Goal: Task Accomplishment & Management: Use online tool/utility

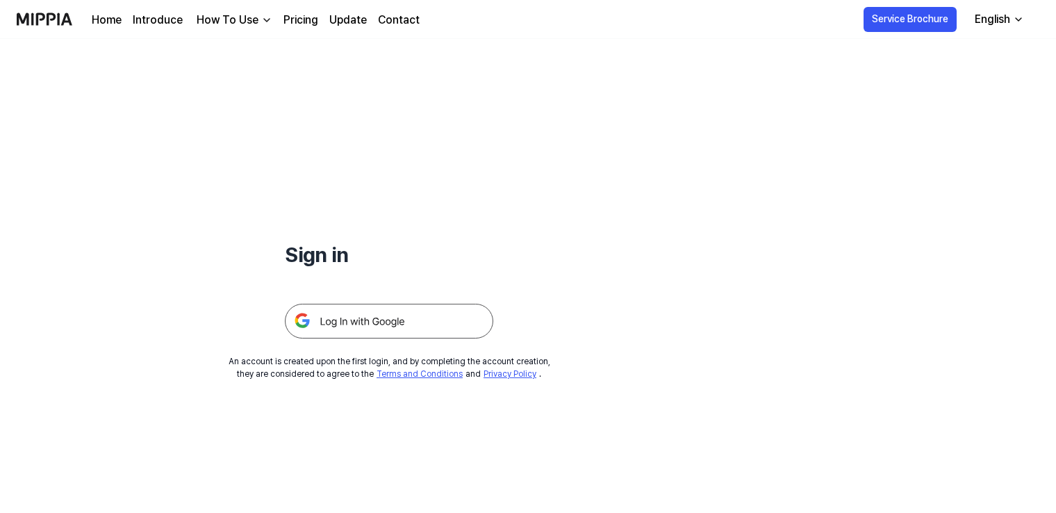
click at [425, 322] on img at bounding box center [389, 321] width 208 height 35
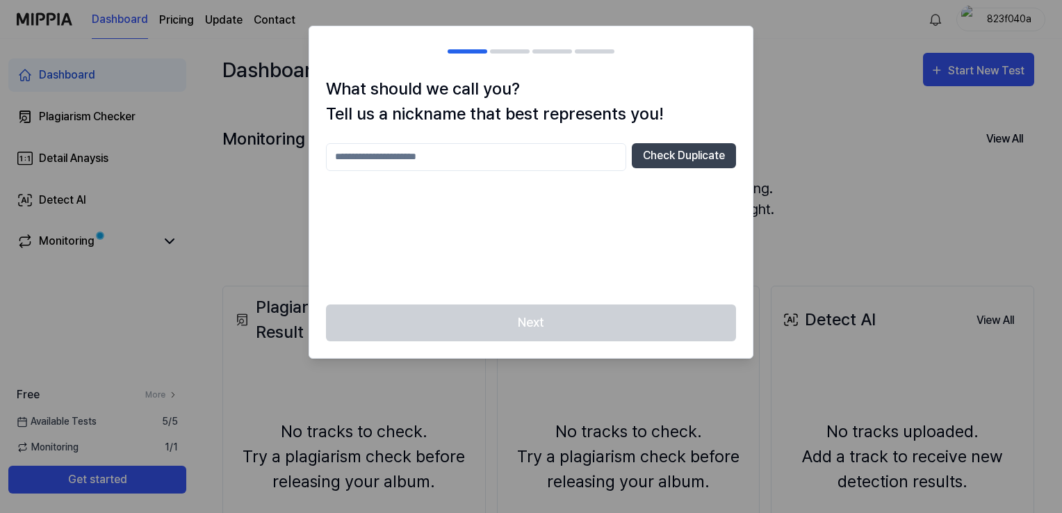
click at [570, 140] on div "What should we call you? Tell us a nickname that best represents you! Check Dup…" at bounding box center [530, 190] width 443 height 228
click at [578, 151] on input "text" at bounding box center [476, 157] width 300 height 28
type input "***"
click at [680, 163] on button "Check Duplicate" at bounding box center [684, 155] width 104 height 25
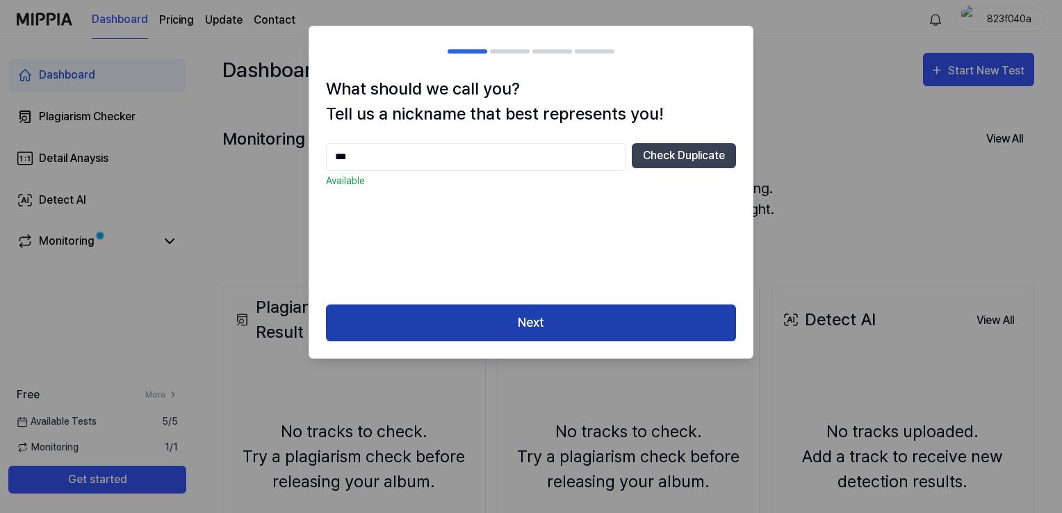
click at [617, 306] on button "Next" at bounding box center [531, 322] width 410 height 37
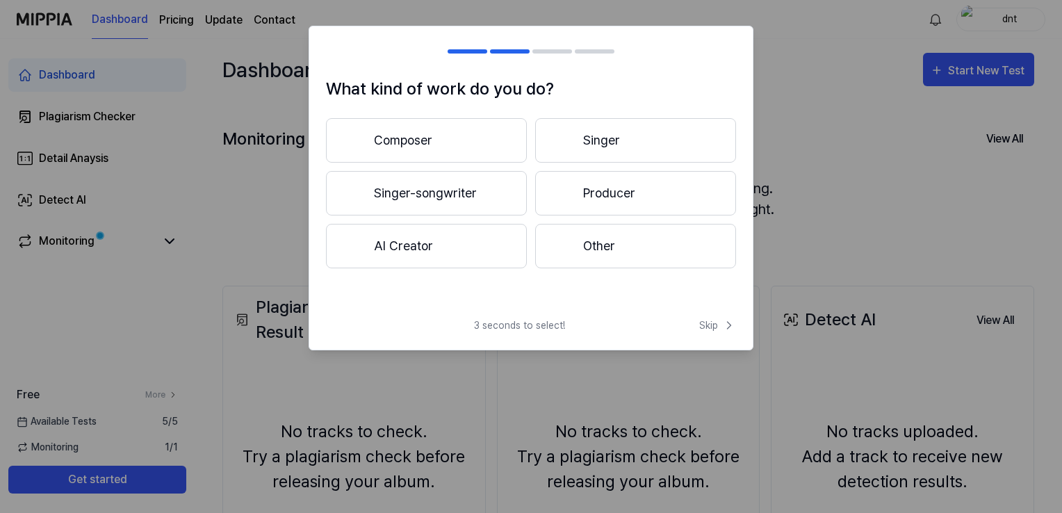
click at [481, 138] on button "Composer" at bounding box center [426, 140] width 201 height 44
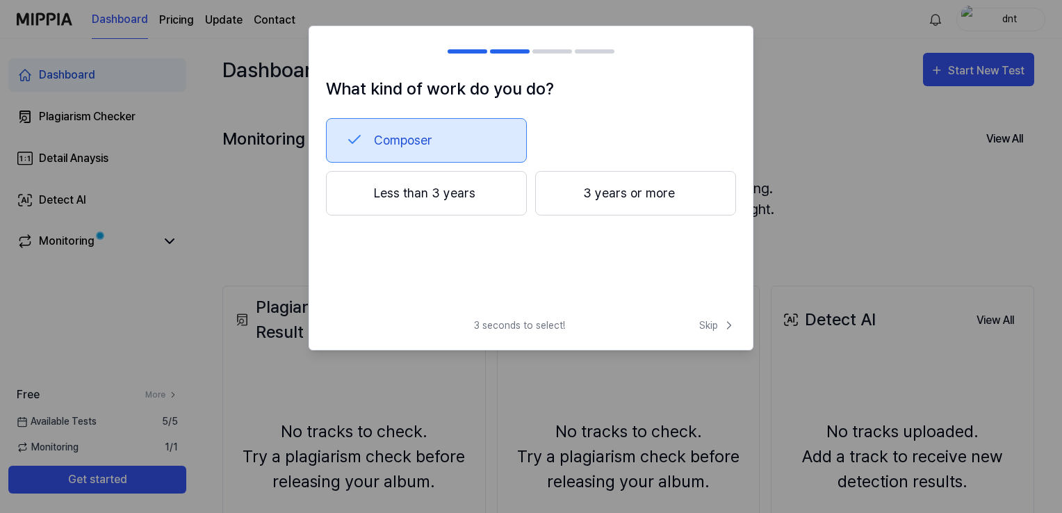
click at [475, 141] on button "Composer" at bounding box center [426, 140] width 201 height 44
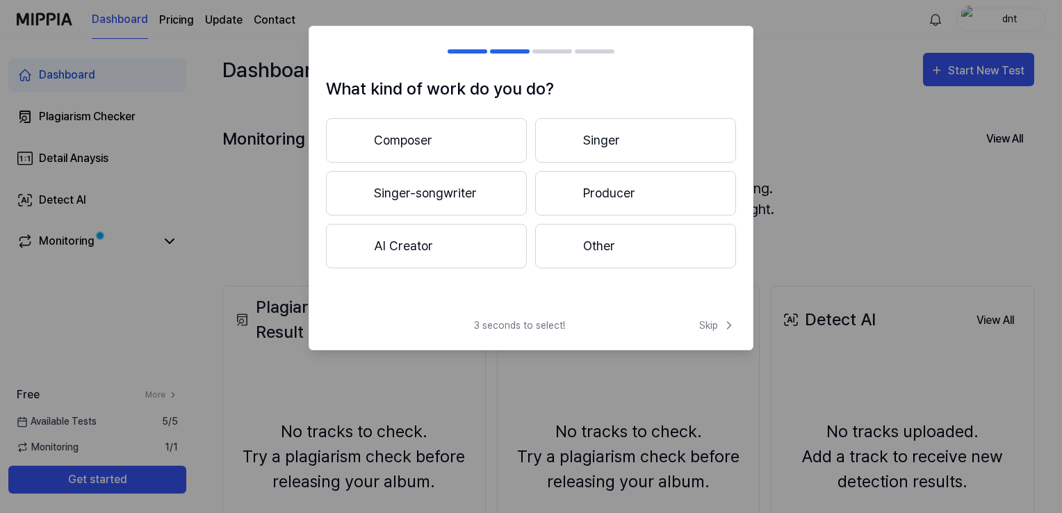
click at [587, 192] on button "Producer" at bounding box center [635, 193] width 201 height 44
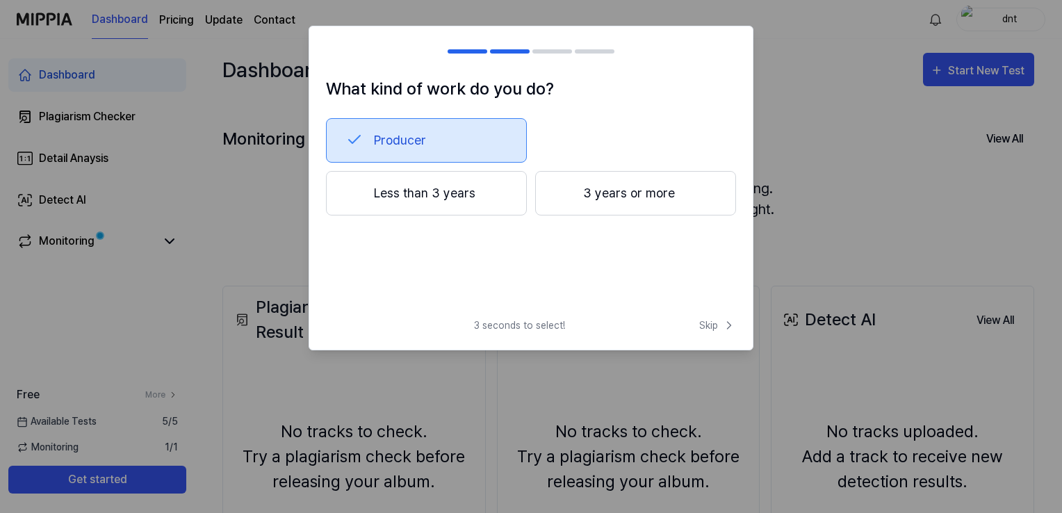
click at [510, 218] on div "Producer Less than 3 years 3 years or more" at bounding box center [531, 190] width 410 height 145
click at [506, 213] on button "Less than 3 years" at bounding box center [426, 193] width 201 height 44
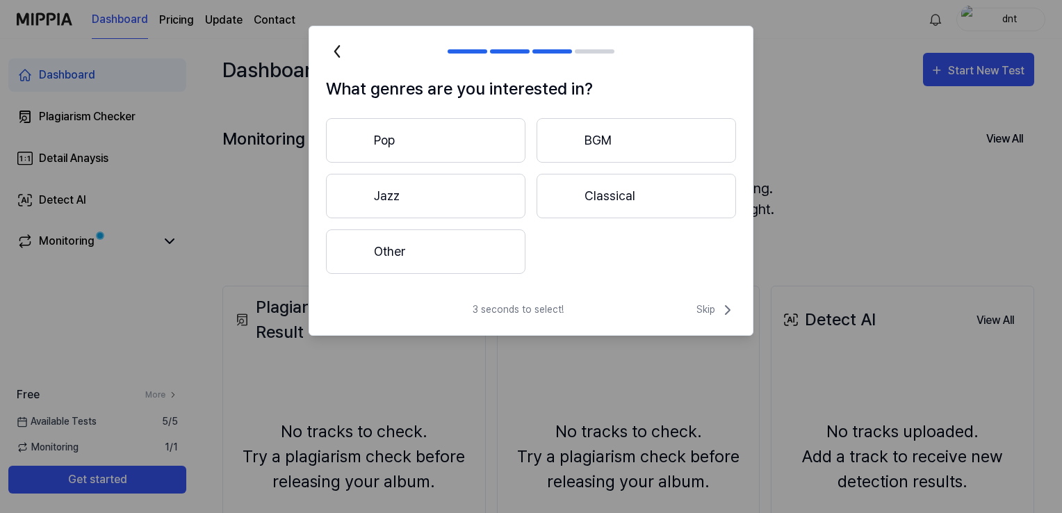
click at [509, 235] on button "Other" at bounding box center [425, 251] width 199 height 44
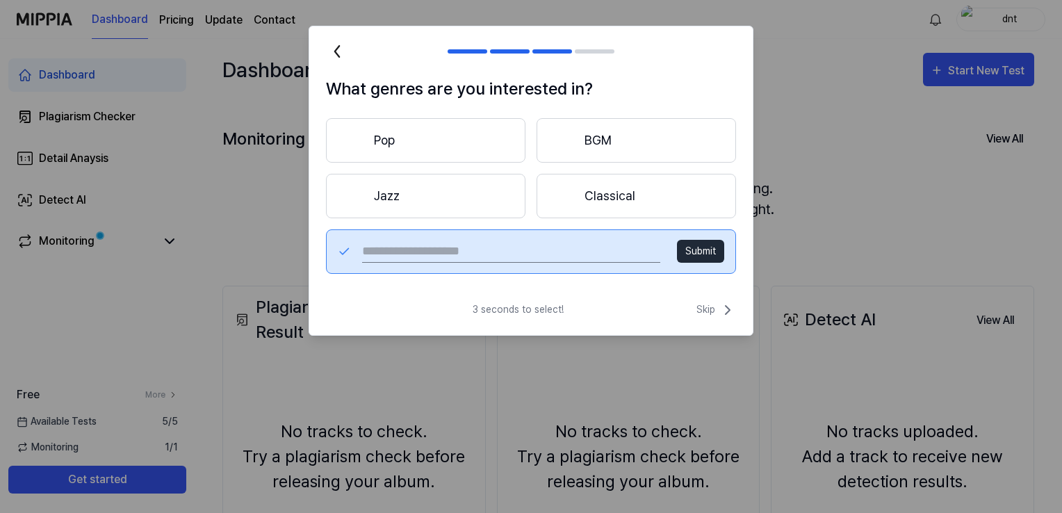
click at [578, 256] on input "text" at bounding box center [511, 251] width 298 height 22
type input "*****"
click at [692, 254] on button "Submit" at bounding box center [700, 251] width 47 height 23
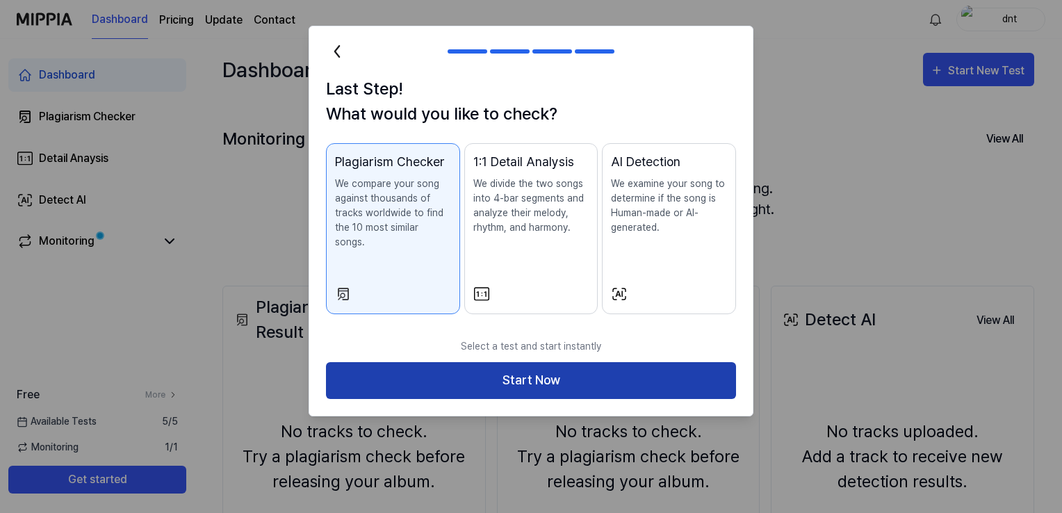
click at [662, 362] on button "Start Now" at bounding box center [531, 380] width 410 height 37
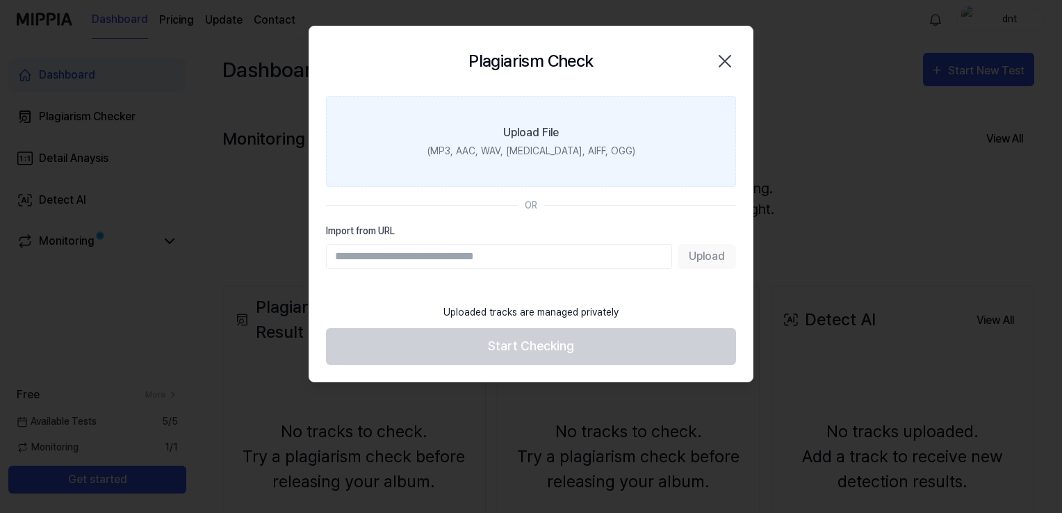
click at [606, 144] on div "(MP3, AAC, WAV, [MEDICAL_DATA], AIFF, OGG)" at bounding box center [531, 151] width 208 height 15
click at [0, 0] on input "Upload File (MP3, AAC, WAV, [MEDICAL_DATA], AIFF, OGG)" at bounding box center [0, 0] width 0 height 0
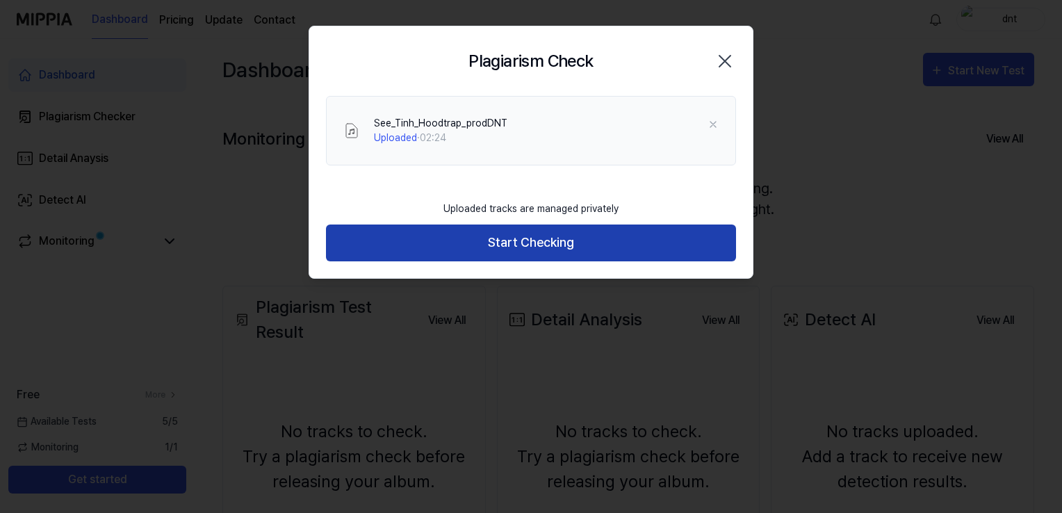
click at [615, 238] on button "Start Checking" at bounding box center [531, 242] width 410 height 37
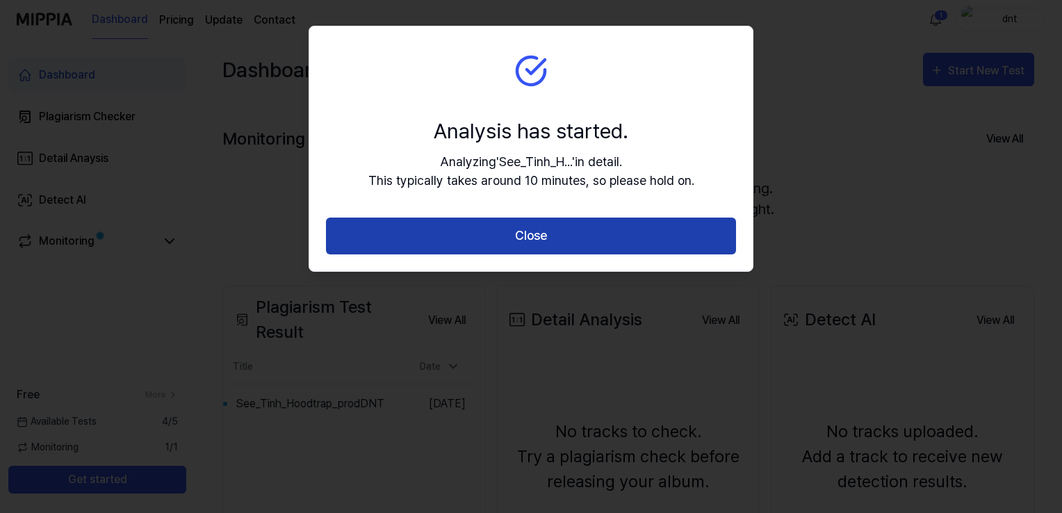
click at [632, 240] on button "Close" at bounding box center [531, 236] width 410 height 37
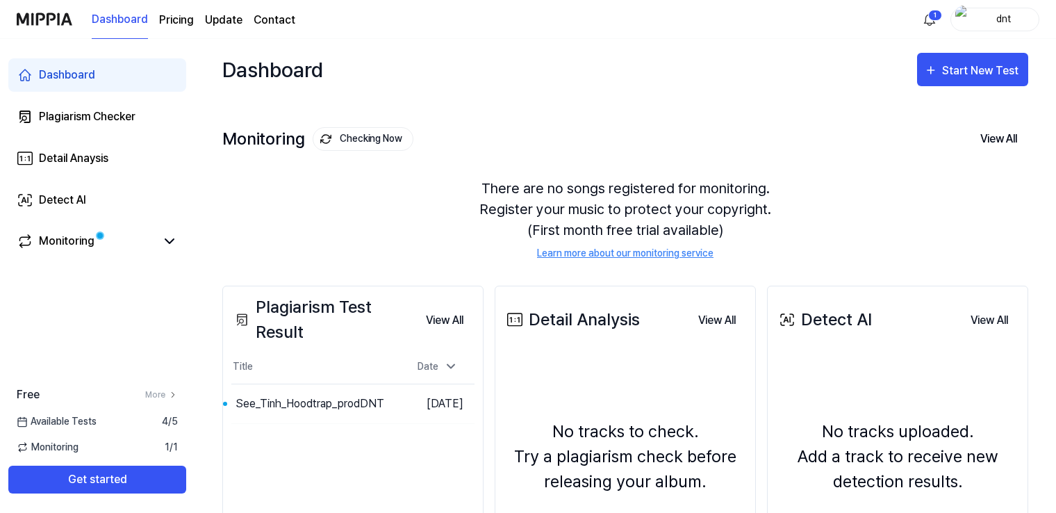
scroll to position [1, 0]
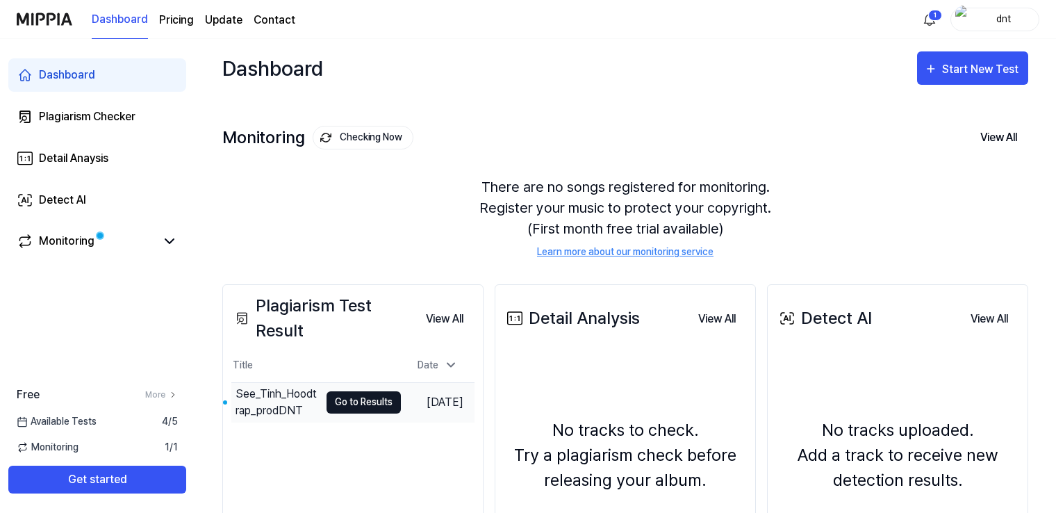
click at [333, 404] on button "Go to Results" at bounding box center [364, 402] width 74 height 22
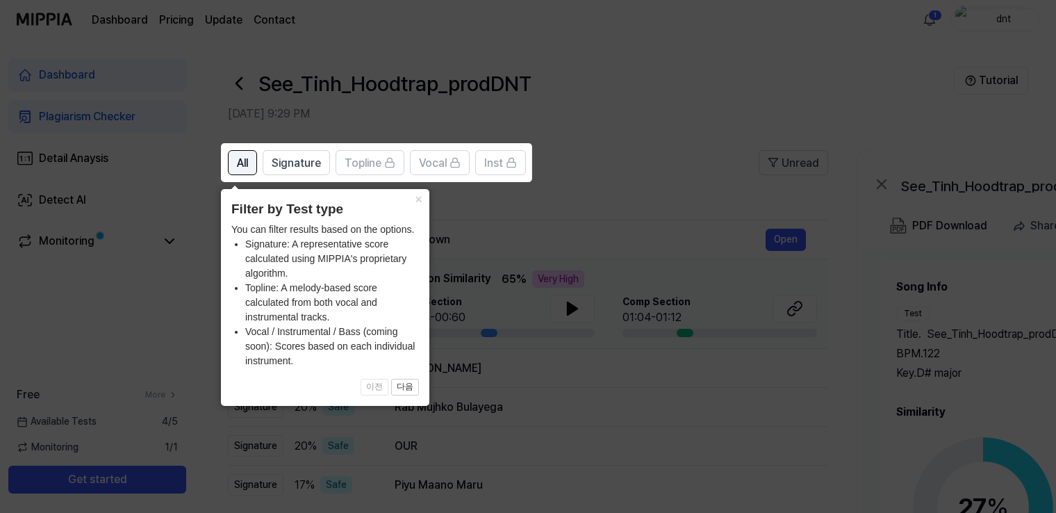
click at [242, 172] on button "All" at bounding box center [242, 162] width 29 height 25
click at [413, 204] on button "×" at bounding box center [418, 198] width 22 height 19
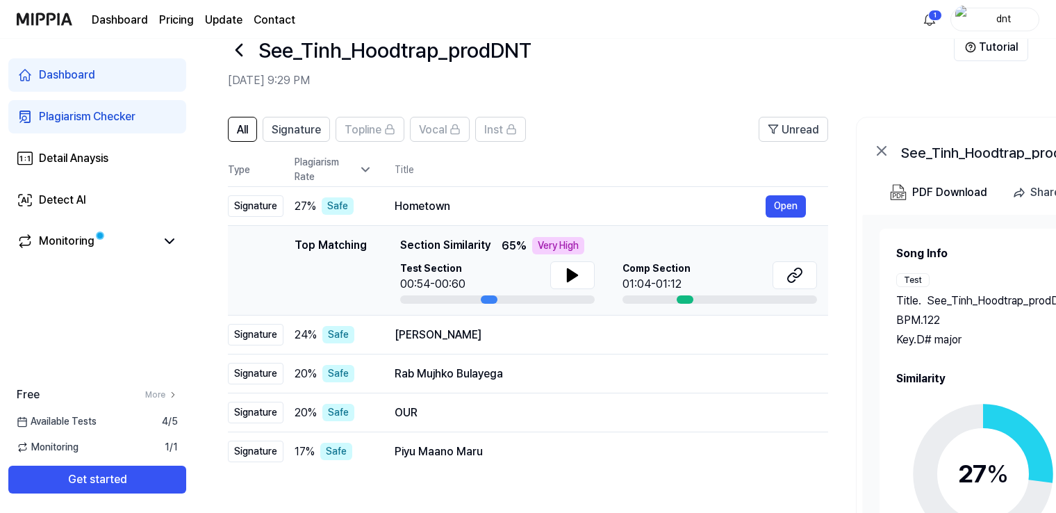
scroll to position [35, 0]
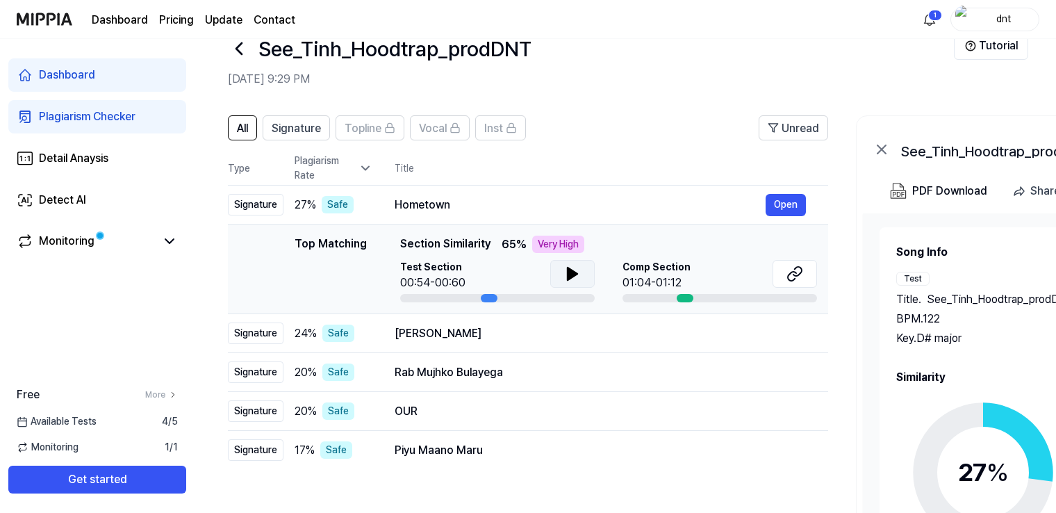
click at [573, 279] on icon at bounding box center [572, 273] width 17 height 17
click at [571, 279] on icon at bounding box center [572, 273] width 17 height 17
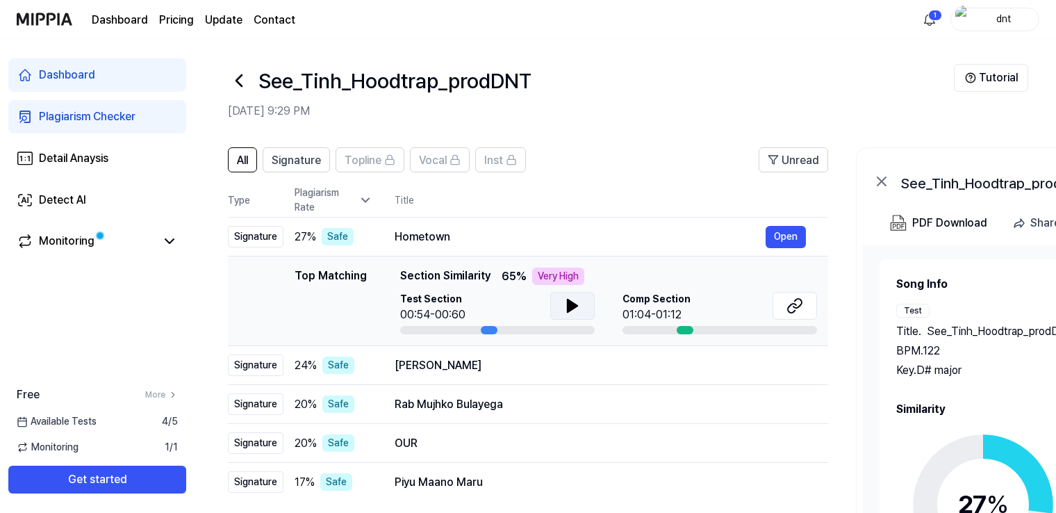
scroll to position [3, 0]
click at [592, 316] on button at bounding box center [572, 306] width 44 height 28
click at [524, 330] on div at bounding box center [497, 330] width 195 height 8
click at [486, 331] on div at bounding box center [489, 330] width 17 height 8
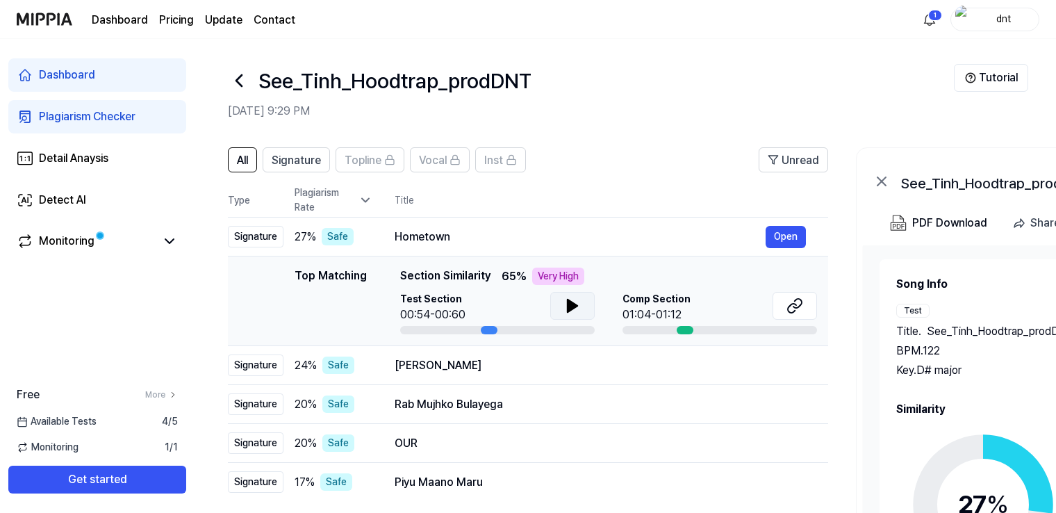
click at [568, 305] on icon at bounding box center [573, 306] width 10 height 13
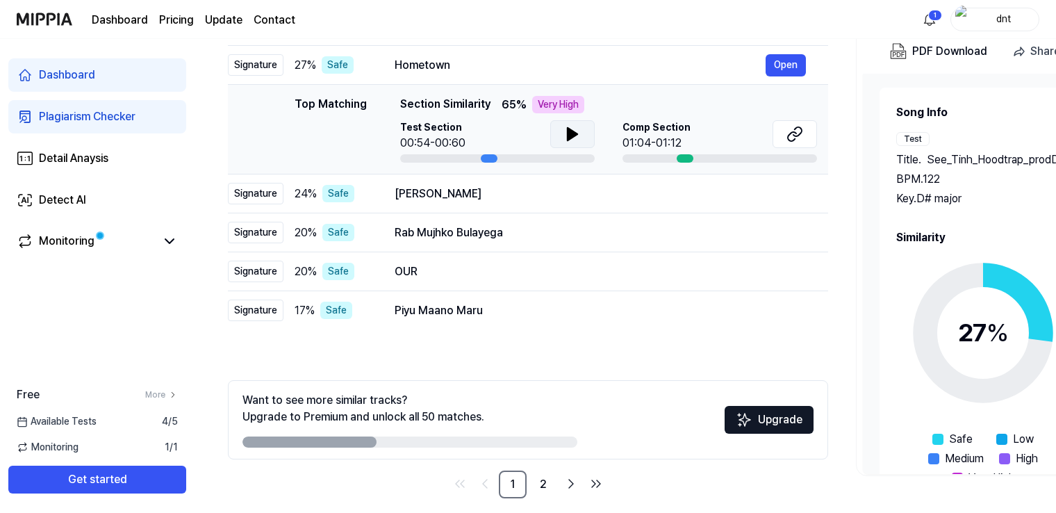
scroll to position [42, 0]
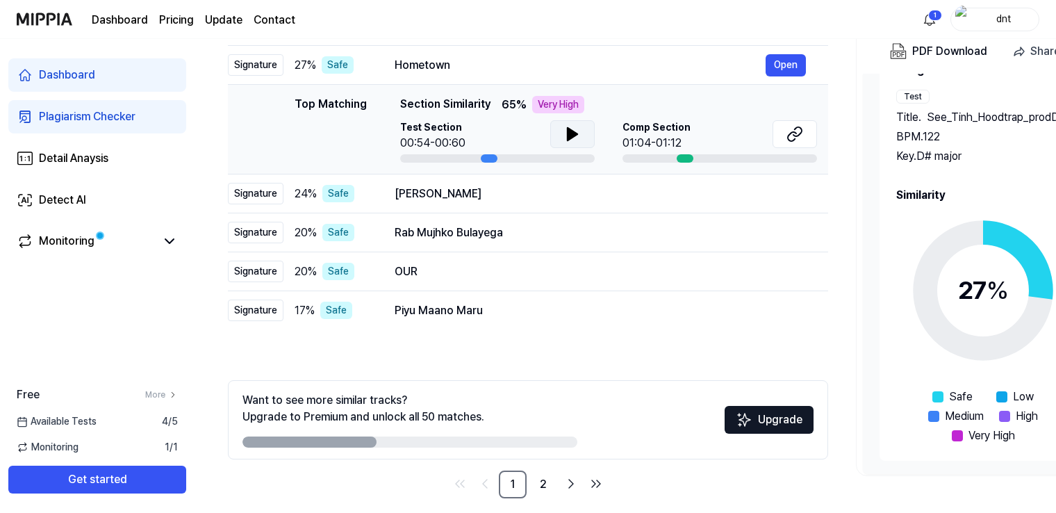
click at [584, 142] on button at bounding box center [572, 134] width 44 height 28
click at [574, 145] on button at bounding box center [572, 134] width 44 height 28
click at [790, 196] on button "Open" at bounding box center [786, 194] width 40 height 22
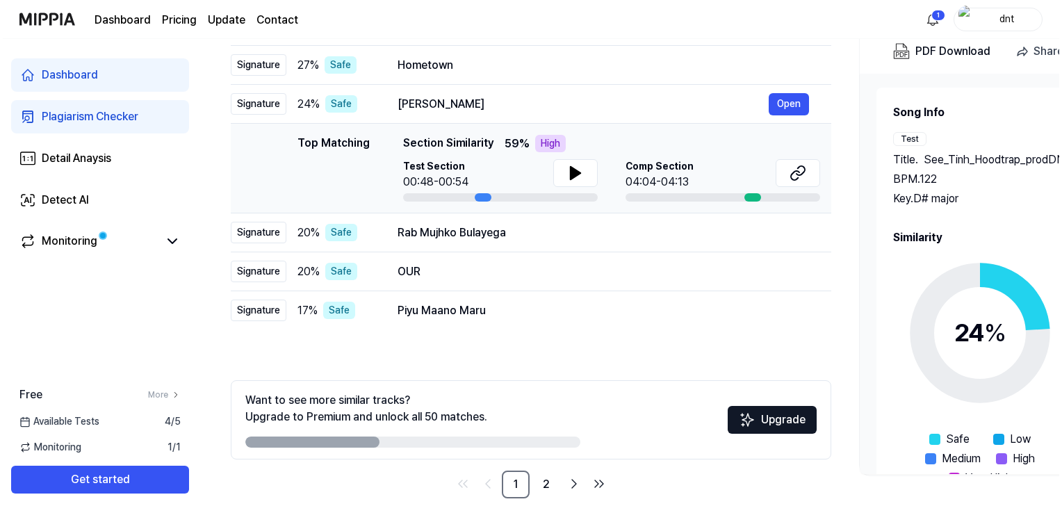
scroll to position [0, 0]
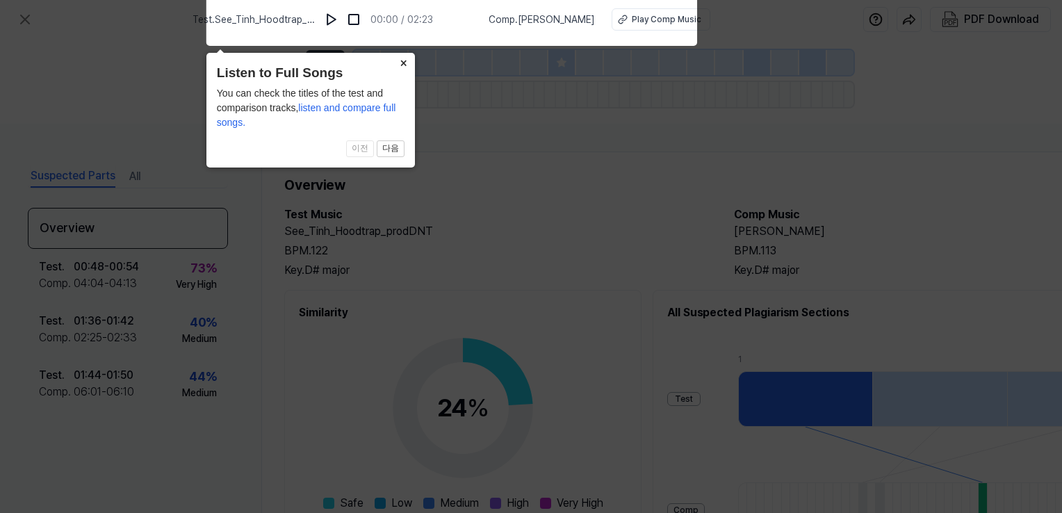
click at [404, 65] on button "×" at bounding box center [404, 62] width 22 height 19
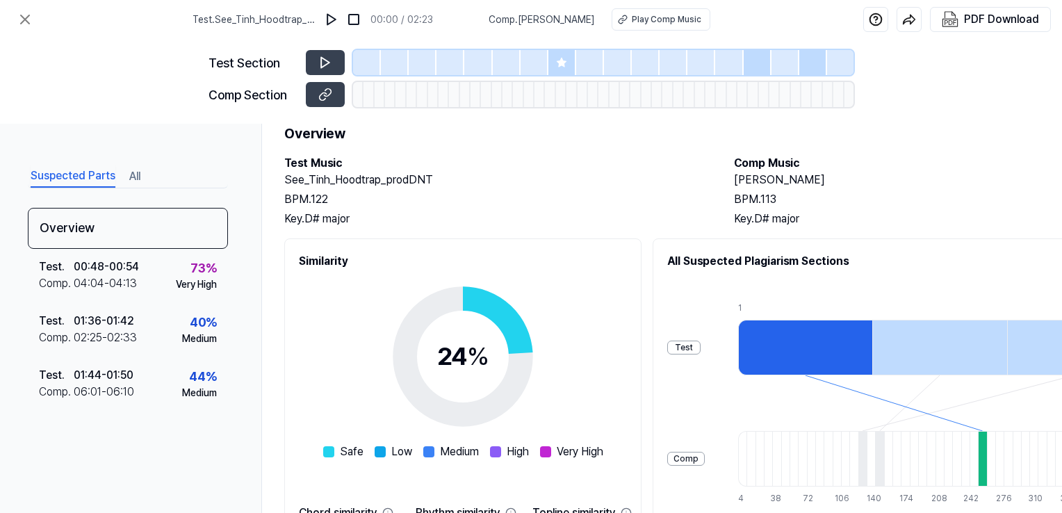
scroll to position [44, 0]
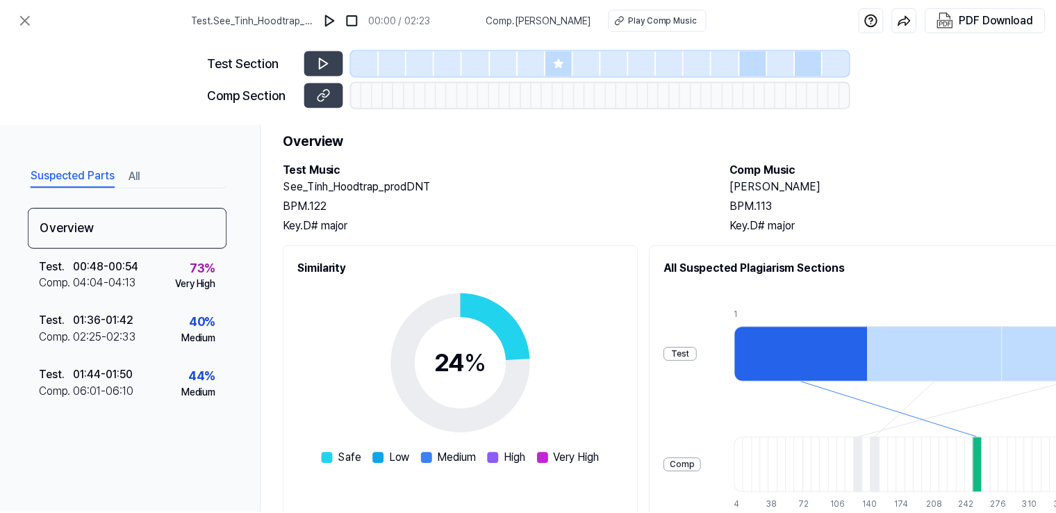
scroll to position [174, 0]
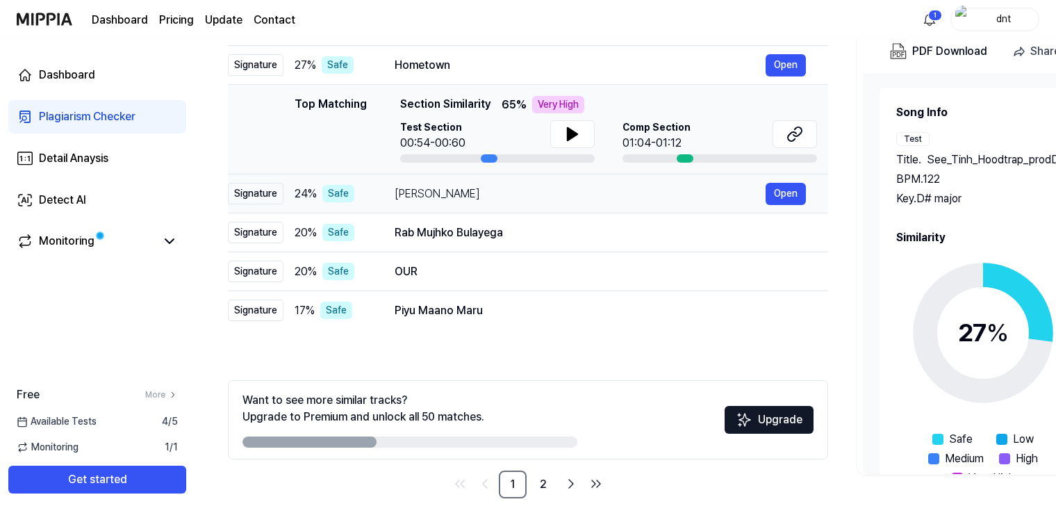
click at [468, 200] on div "[PERSON_NAME]" at bounding box center [580, 194] width 371 height 17
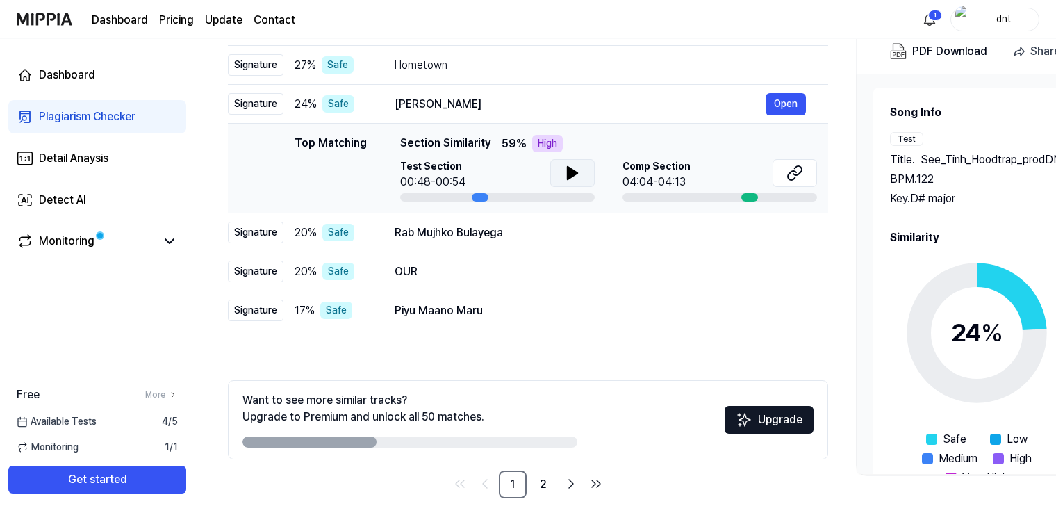
click at [568, 177] on icon at bounding box center [573, 173] width 10 height 13
click at [548, 238] on div "Rab Mujhko Bulayega" at bounding box center [580, 232] width 371 height 17
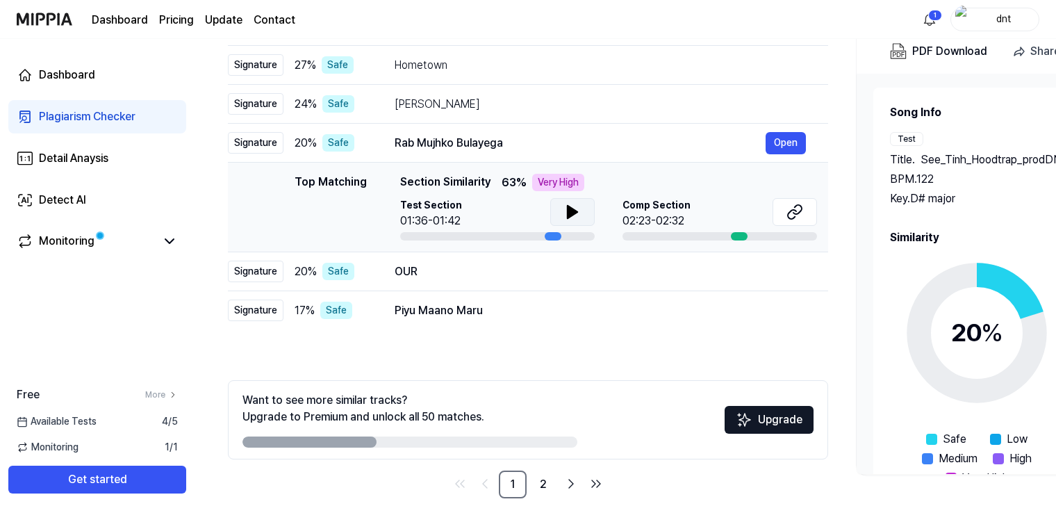
click at [575, 217] on icon at bounding box center [572, 212] width 17 height 17
click at [565, 218] on icon at bounding box center [572, 212] width 17 height 17
click at [566, 219] on icon at bounding box center [572, 212] width 17 height 17
click at [550, 287] on td "OUR Open" at bounding box center [601, 271] width 456 height 39
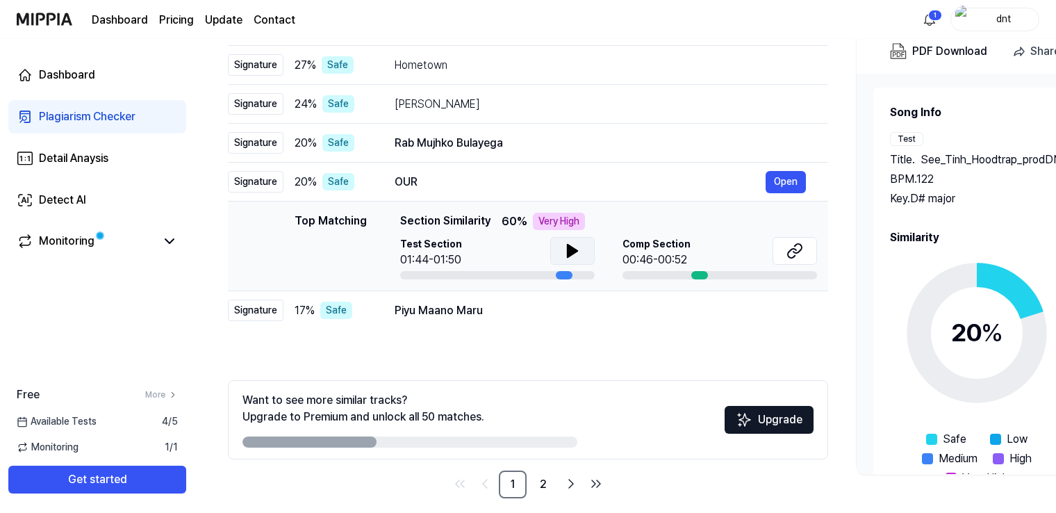
click at [582, 261] on button at bounding box center [572, 251] width 44 height 28
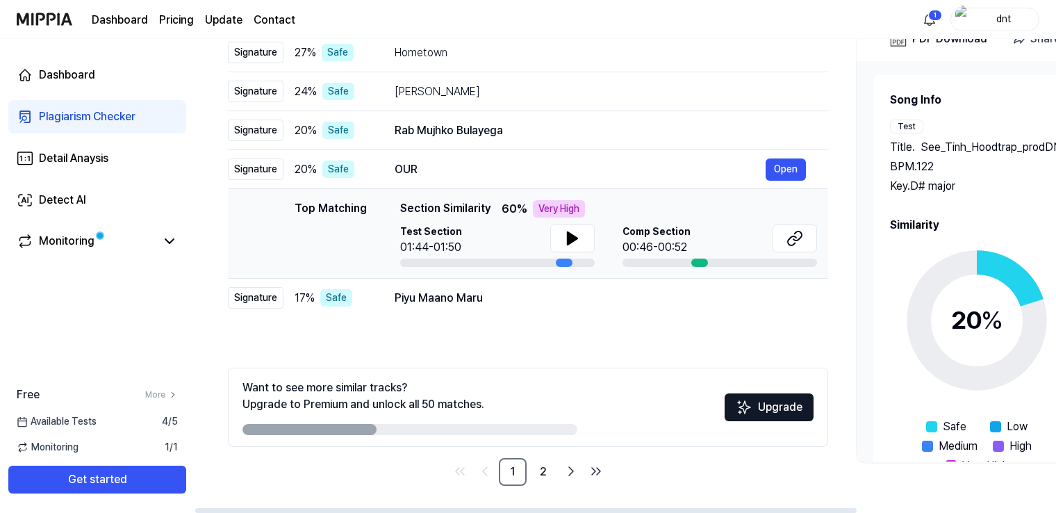
click at [550, 290] on div "[PERSON_NAME] Maru Open" at bounding box center [600, 298] width 411 height 17
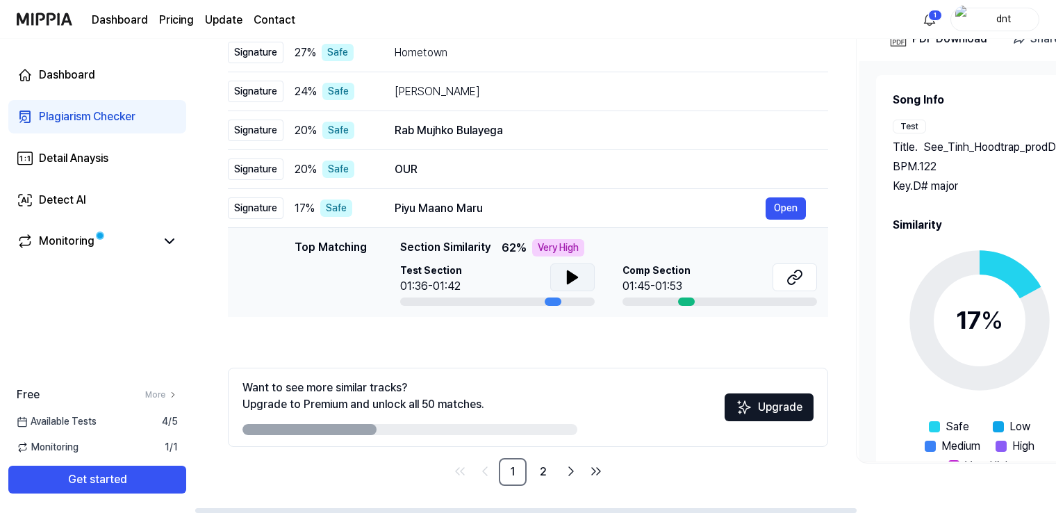
click at [564, 281] on icon at bounding box center [572, 277] width 17 height 17
click at [670, 286] on div "01:45-01:53" at bounding box center [657, 286] width 68 height 17
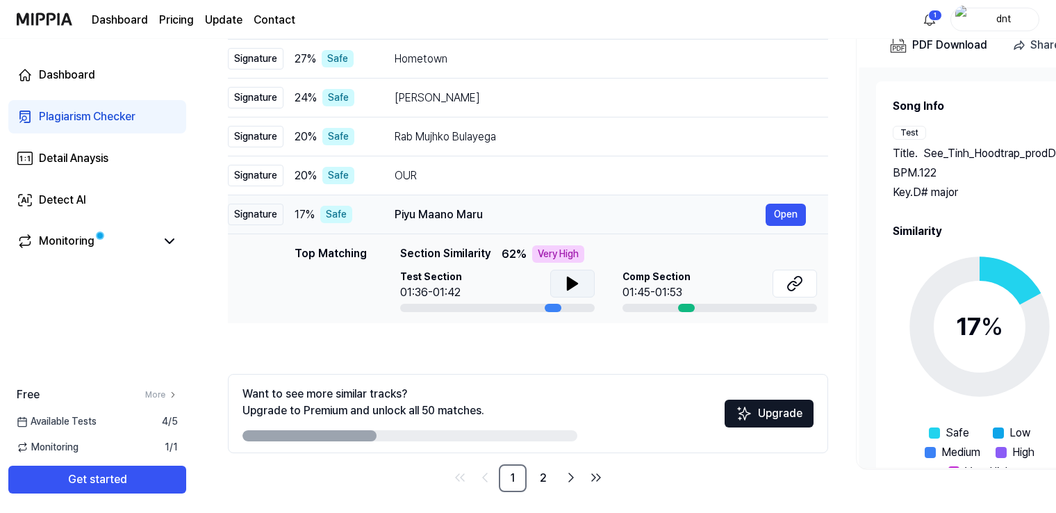
scroll to position [181, 0]
click at [450, 204] on div "[PERSON_NAME] Maru Open" at bounding box center [600, 215] width 411 height 22
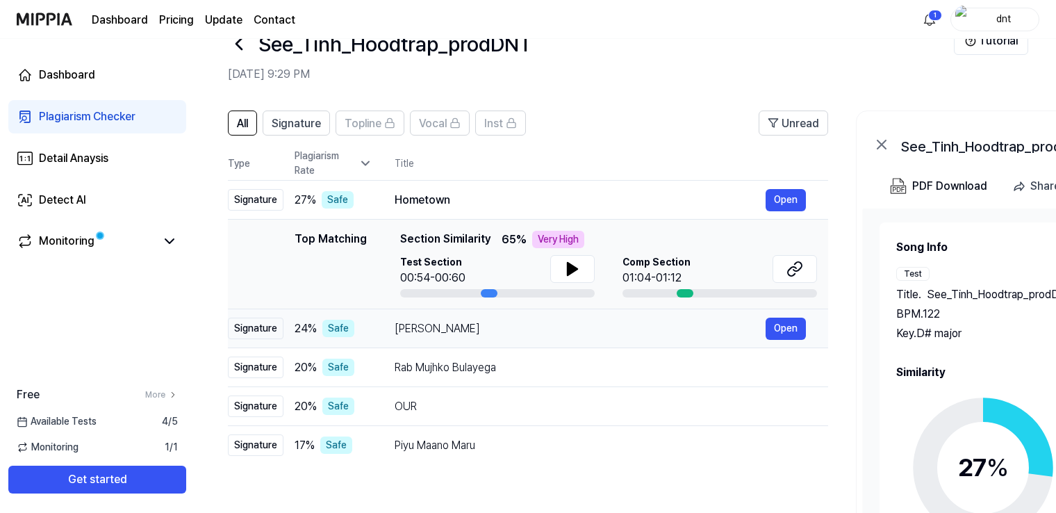
scroll to position [39, 0]
click at [439, 206] on div "Hometown" at bounding box center [580, 201] width 371 height 17
click at [568, 265] on icon at bounding box center [573, 269] width 10 height 13
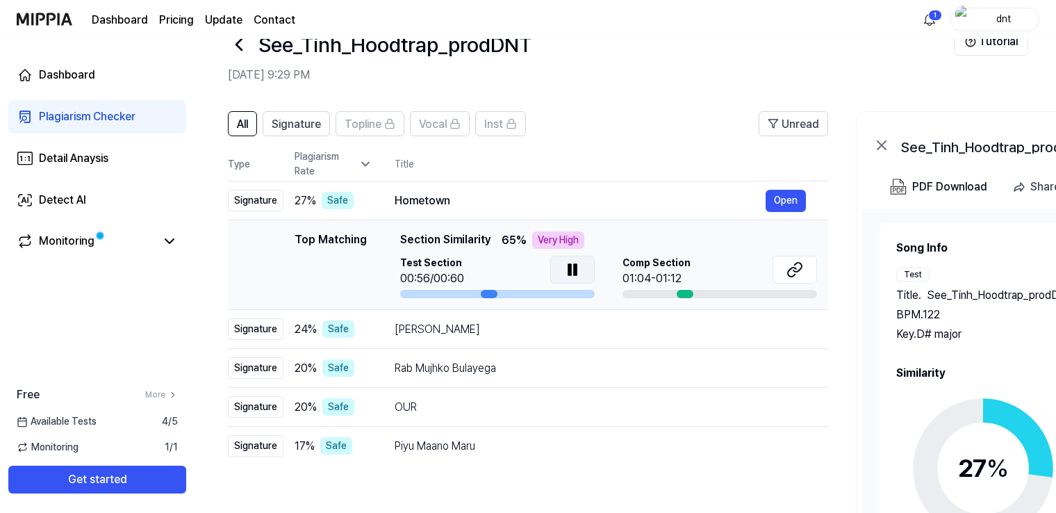
click at [566, 258] on button at bounding box center [572, 270] width 44 height 28
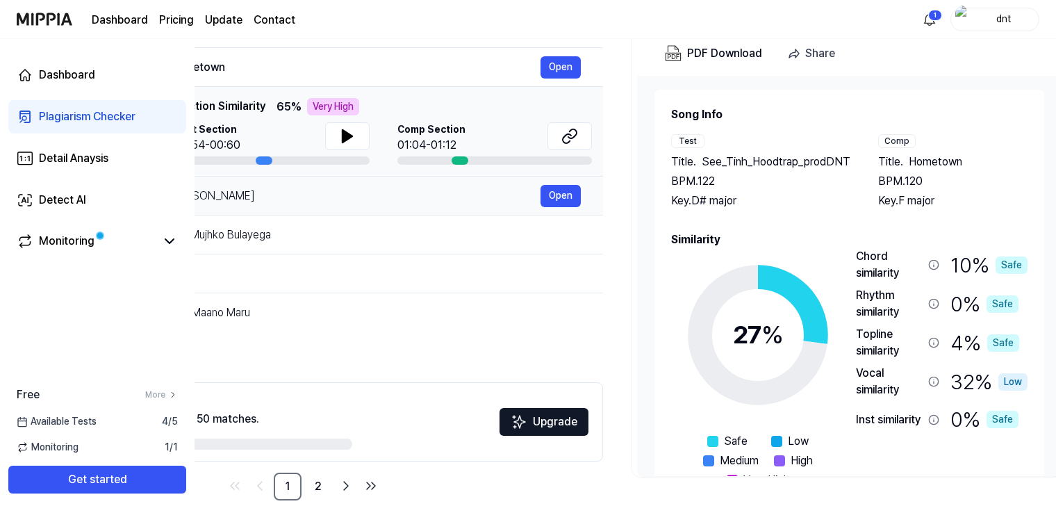
scroll to position [0, 0]
